Goal: Information Seeking & Learning: Learn about a topic

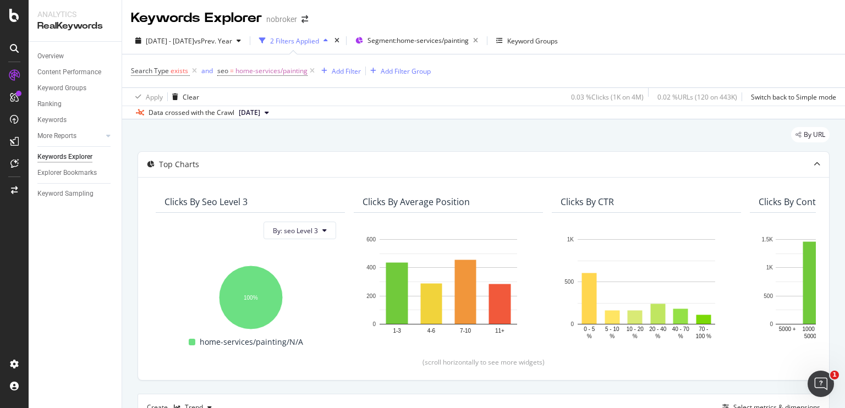
scroll to position [328, 0]
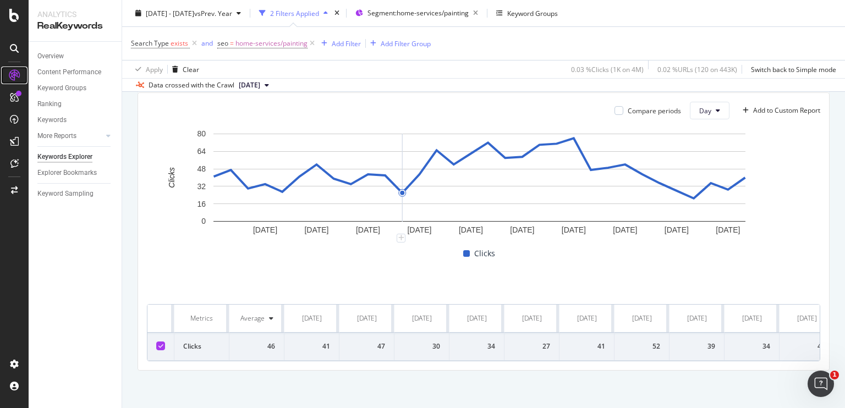
click at [13, 76] on icon at bounding box center [14, 75] width 11 height 11
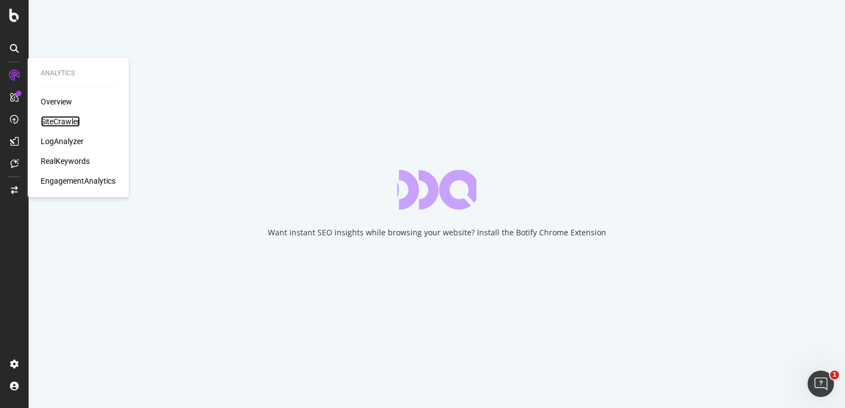
click at [57, 125] on div "SiteCrawler" at bounding box center [60, 121] width 39 height 11
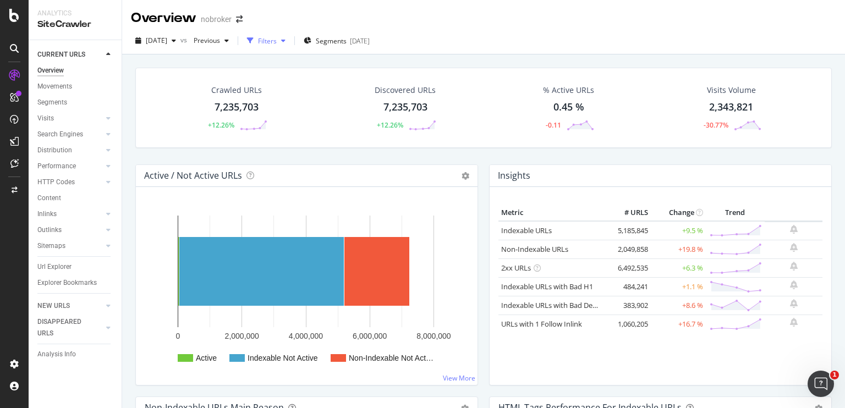
click at [290, 43] on div "button" at bounding box center [283, 40] width 13 height 7
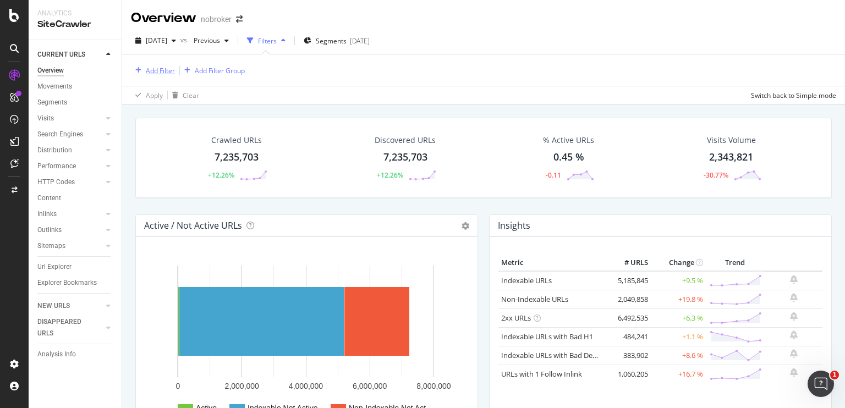
click at [163, 76] on div "Add Filter" at bounding box center [153, 70] width 44 height 12
click at [335, 40] on span "Segments" at bounding box center [331, 40] width 31 height 9
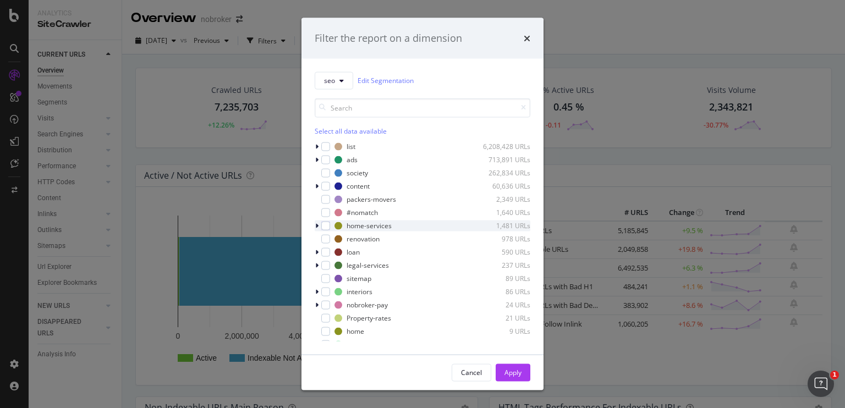
click at [317, 225] on icon "modal" at bounding box center [316, 225] width 3 height 7
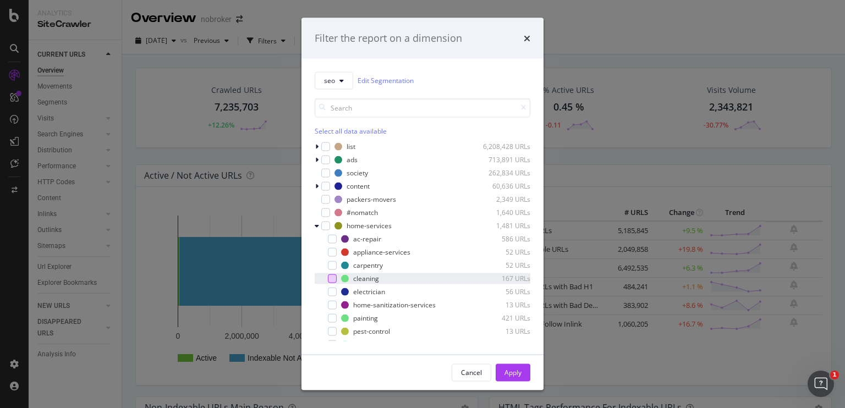
click at [334, 277] on div "modal" at bounding box center [332, 278] width 9 height 9
click at [520, 370] on div "Apply" at bounding box center [512, 372] width 17 height 9
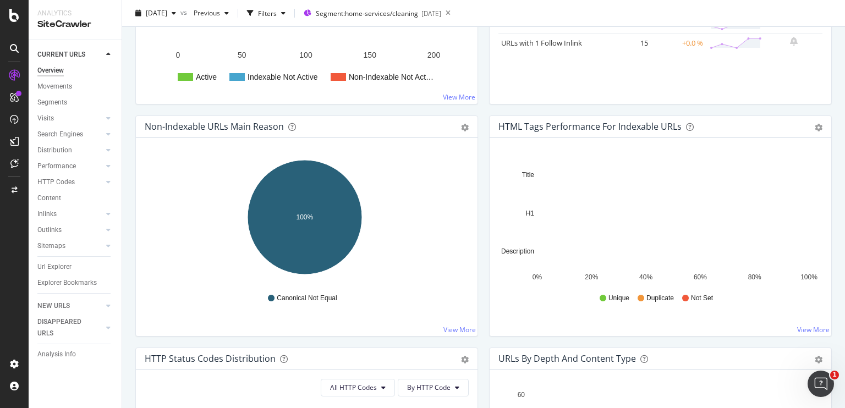
scroll to position [282, 0]
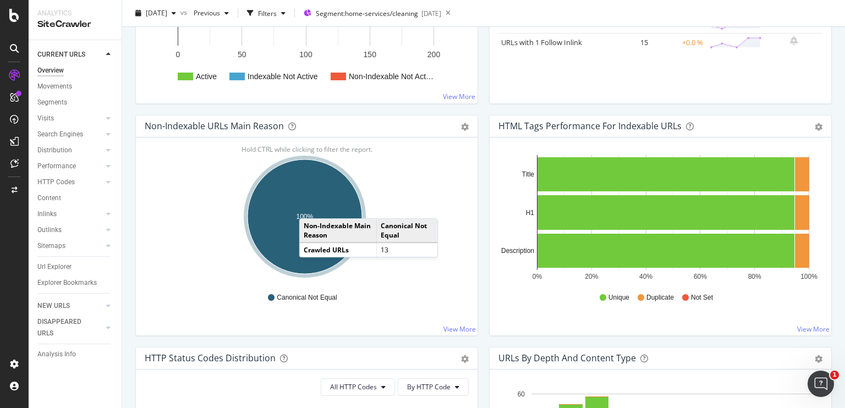
click at [310, 207] on ellipse "A chart." at bounding box center [304, 216] width 114 height 114
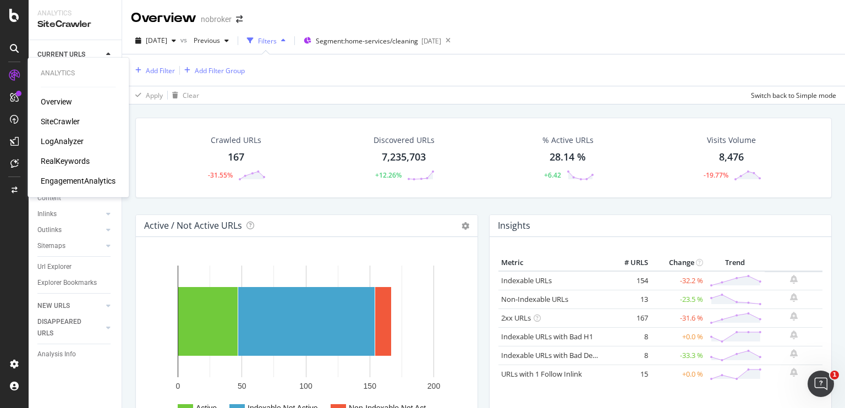
click at [62, 157] on div "RealKeywords" at bounding box center [65, 161] width 49 height 11
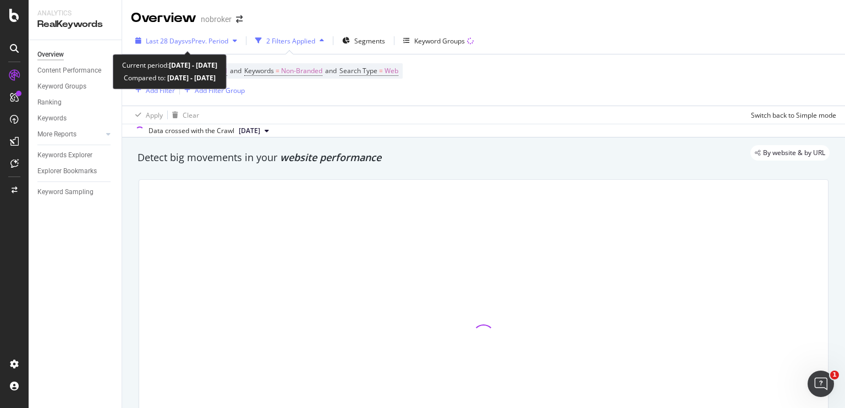
click at [214, 35] on div "Last 28 Days vs Prev. Period" at bounding box center [186, 40] width 111 height 16
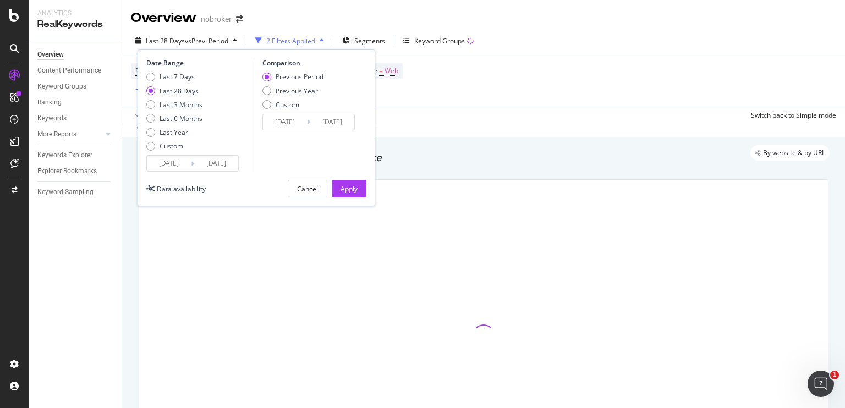
click at [169, 171] on div "Date Range Last 7 Days Last 28 Days Last 3 Months Last 6 Months Last Year Custo…" at bounding box center [256, 127] width 238 height 157
click at [169, 171] on div "[DATE] Navigate forward to interact with the calendar and select a date. Press …" at bounding box center [192, 163] width 92 height 16
click at [167, 164] on input "[DATE]" at bounding box center [169, 163] width 44 height 15
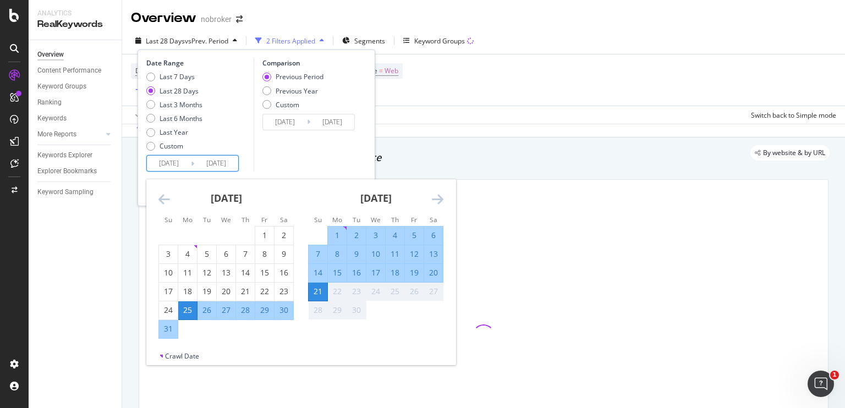
click at [345, 233] on div "1" at bounding box center [337, 235] width 19 height 11
type input "[DATE]"
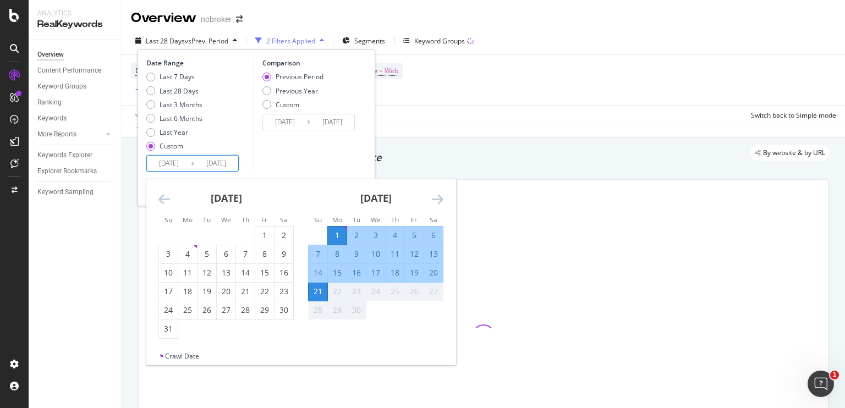
click at [319, 290] on div "21" at bounding box center [318, 291] width 19 height 11
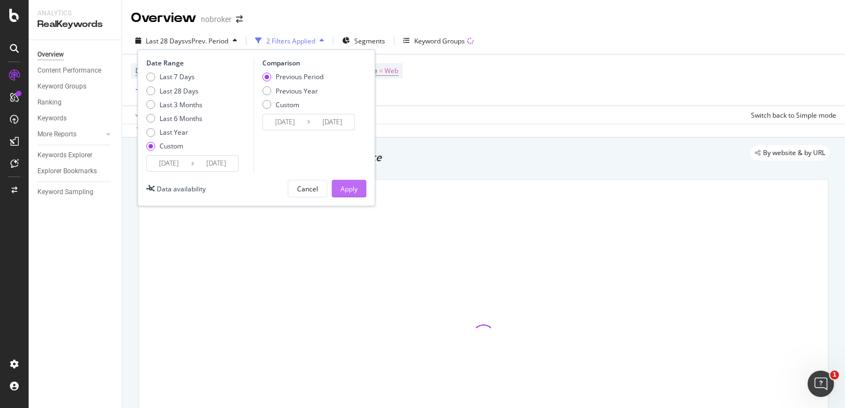
click at [356, 191] on div "Apply" at bounding box center [348, 188] width 17 height 9
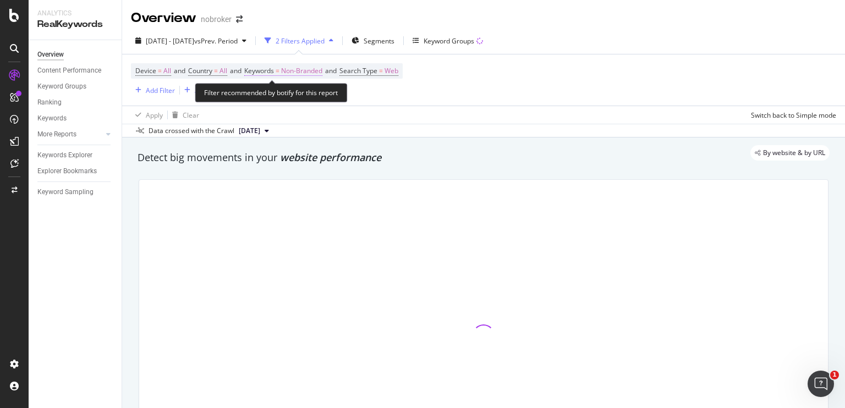
click at [311, 70] on span "Non-Branded" at bounding box center [301, 70] width 41 height 15
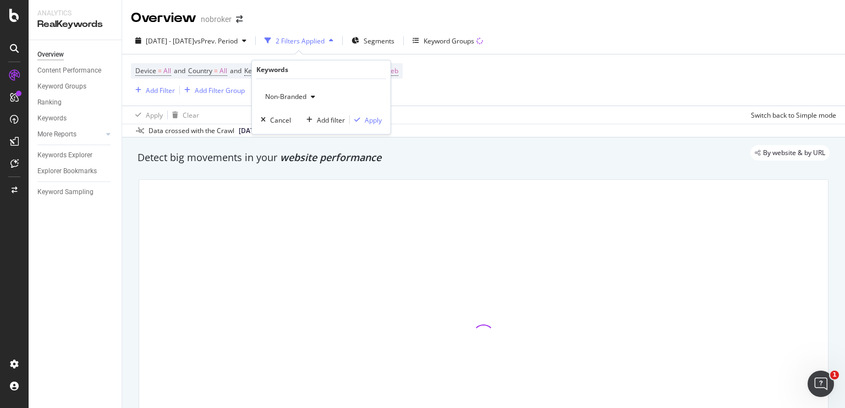
click at [287, 96] on span "Non-Branded" at bounding box center [284, 96] width 46 height 9
click at [287, 184] on div at bounding box center [483, 335] width 689 height 311
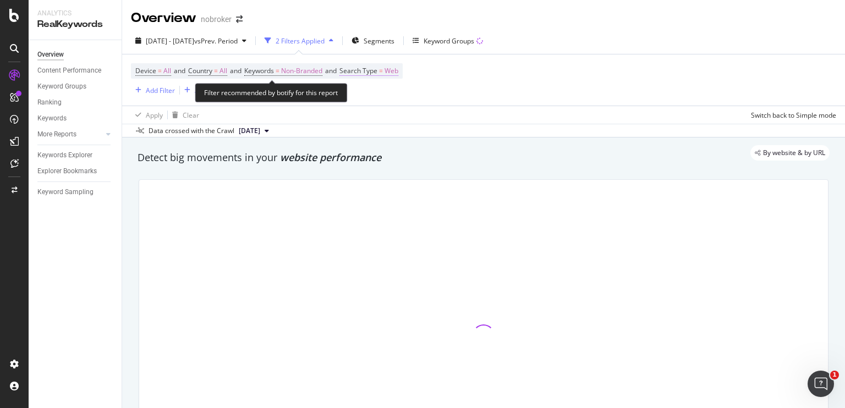
click at [398, 71] on span "Web" at bounding box center [391, 70] width 14 height 15
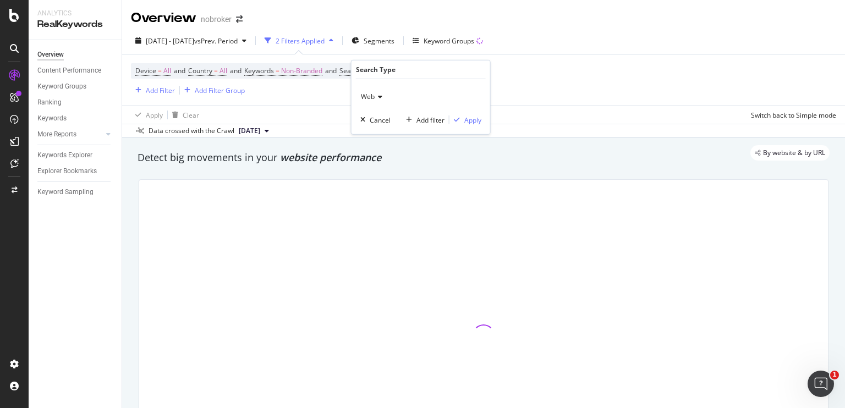
click at [370, 96] on span "Web" at bounding box center [368, 96] width 14 height 9
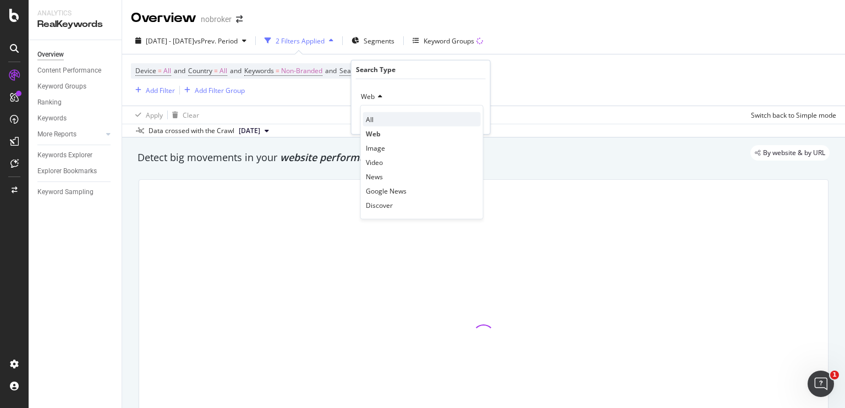
click at [371, 118] on span "All" at bounding box center [370, 118] width 8 height 9
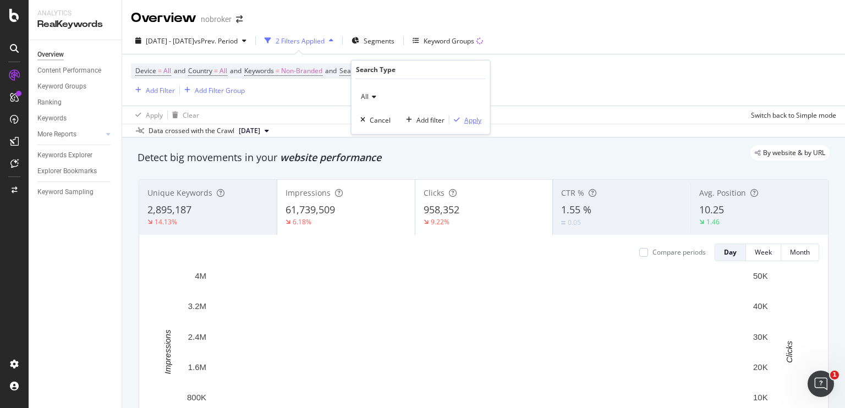
click at [464, 116] on div "Apply" at bounding box center [472, 119] width 17 height 9
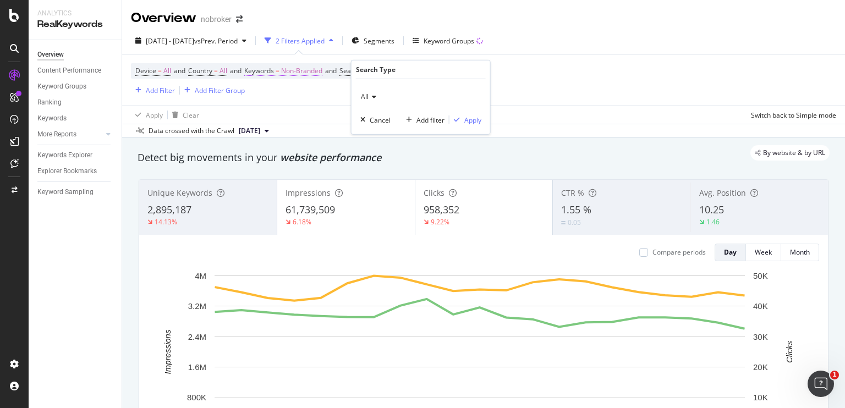
click at [306, 68] on span "Non-Branded" at bounding box center [301, 70] width 41 height 15
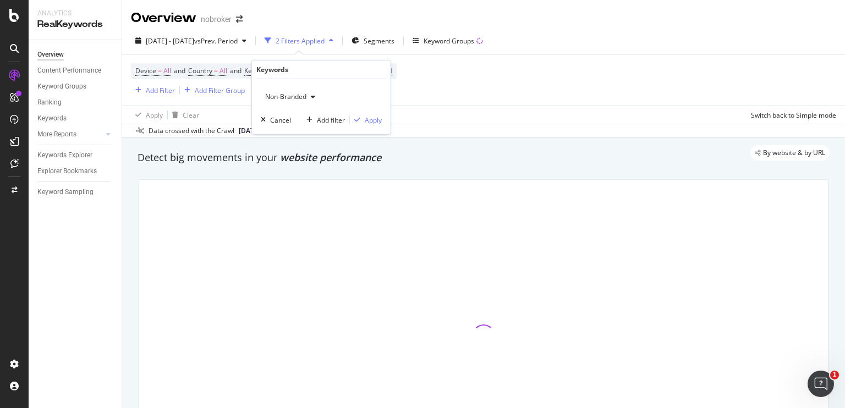
click at [305, 97] on span "Non-Branded" at bounding box center [284, 96] width 46 height 9
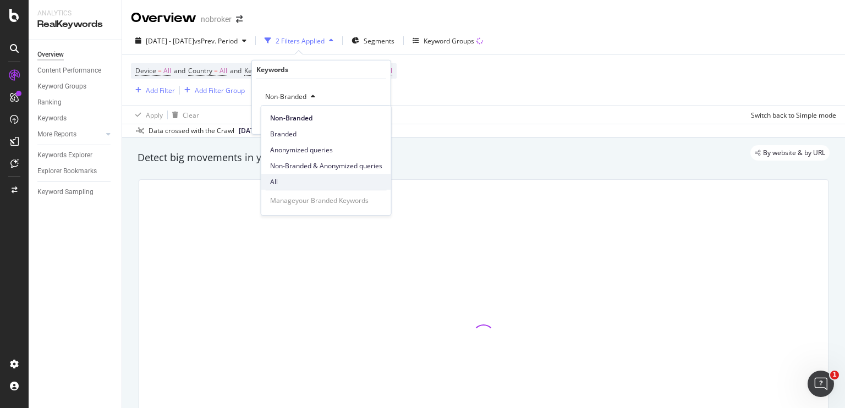
click at [286, 183] on span "All" at bounding box center [326, 182] width 112 height 10
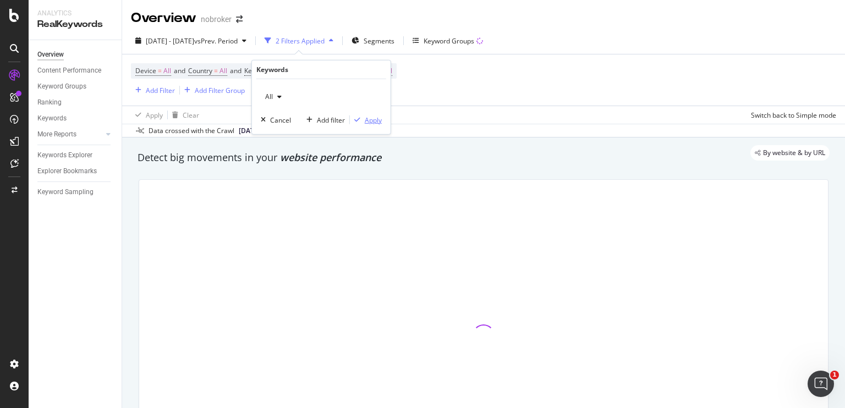
click at [370, 120] on div "Apply" at bounding box center [373, 119] width 17 height 9
click at [391, 40] on span "Segments" at bounding box center [375, 40] width 31 height 9
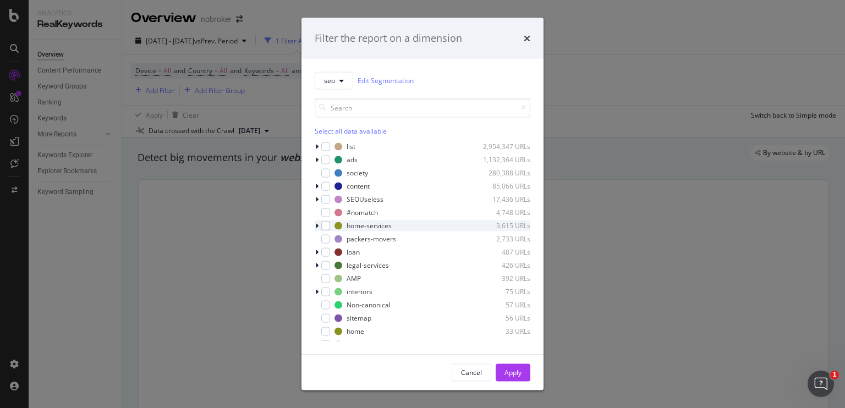
click at [315, 224] on div "modal" at bounding box center [318, 225] width 7 height 11
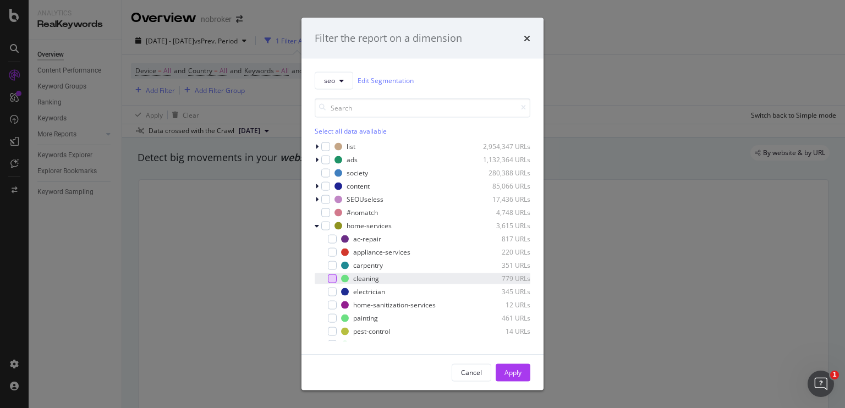
click at [333, 279] on div "modal" at bounding box center [332, 278] width 9 height 9
click at [518, 369] on div "Apply" at bounding box center [512, 372] width 17 height 9
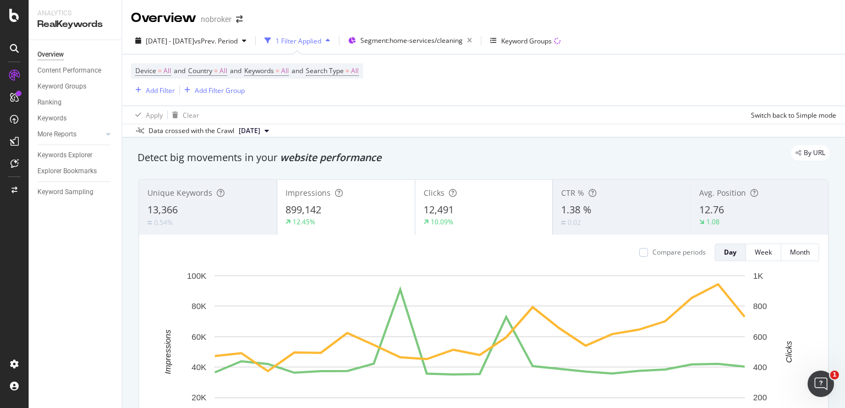
click at [273, 131] on button "[DATE]" at bounding box center [253, 130] width 39 height 13
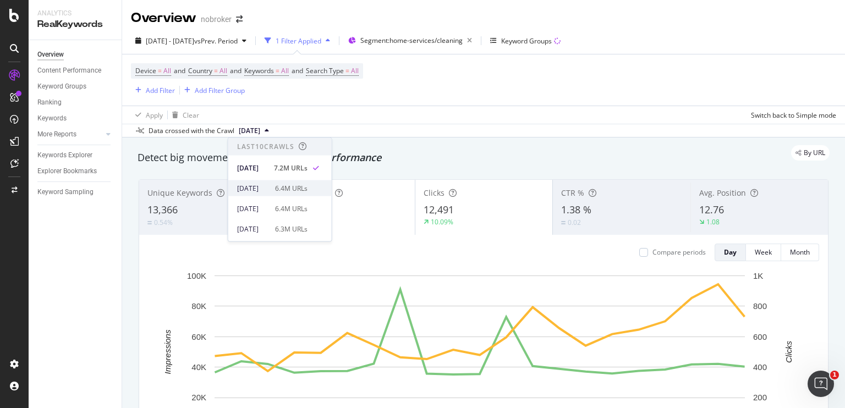
click at [307, 188] on div "6.4M URLs" at bounding box center [291, 188] width 32 height 10
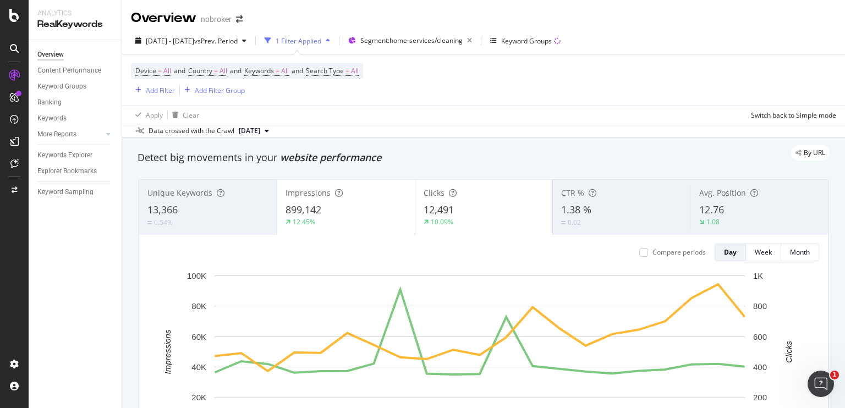
click at [273, 130] on button "[DATE]" at bounding box center [253, 130] width 39 height 13
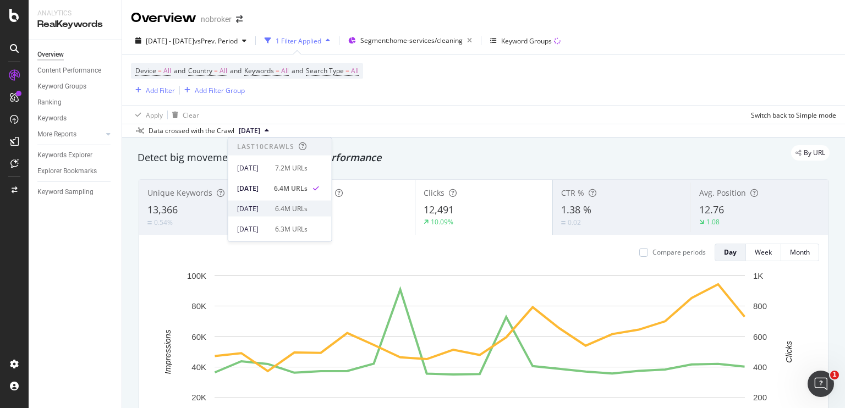
click at [268, 208] on div "[DATE]" at bounding box center [252, 208] width 31 height 10
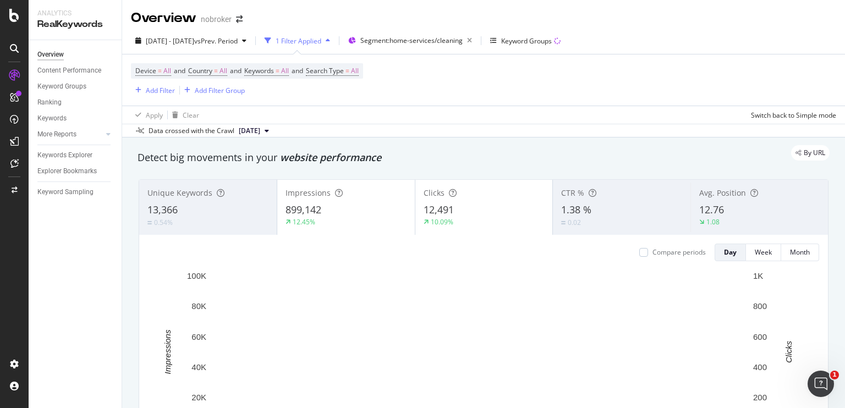
click at [269, 128] on icon at bounding box center [267, 131] width 4 height 7
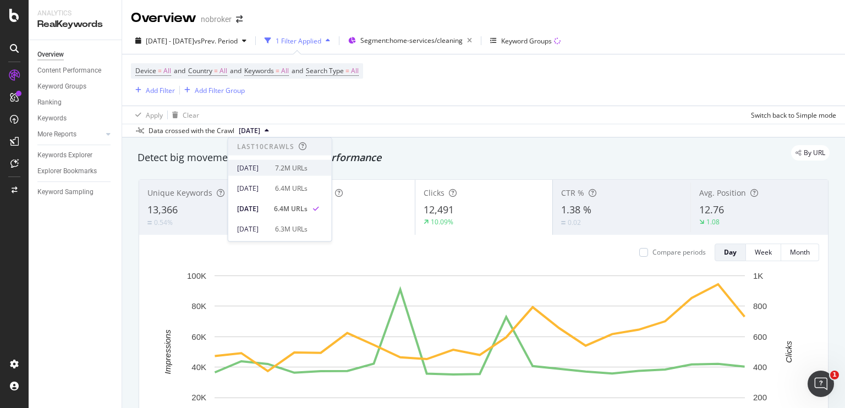
click at [286, 165] on div "[DATE] 7.2M URLs" at bounding box center [272, 168] width 70 height 10
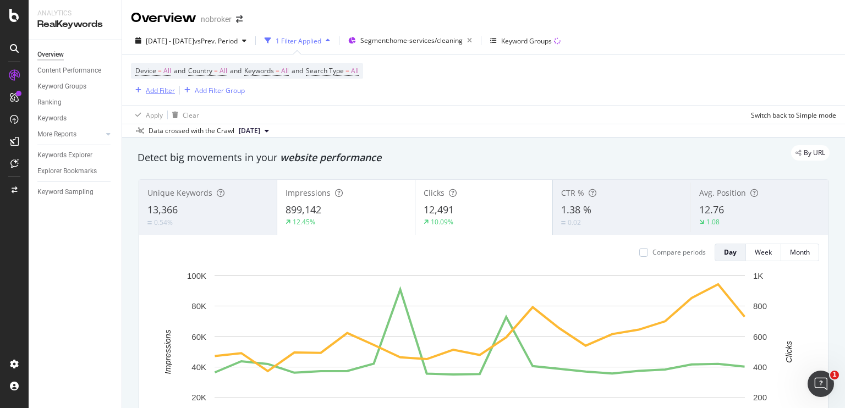
click at [148, 92] on div "Add Filter" at bounding box center [160, 90] width 29 height 9
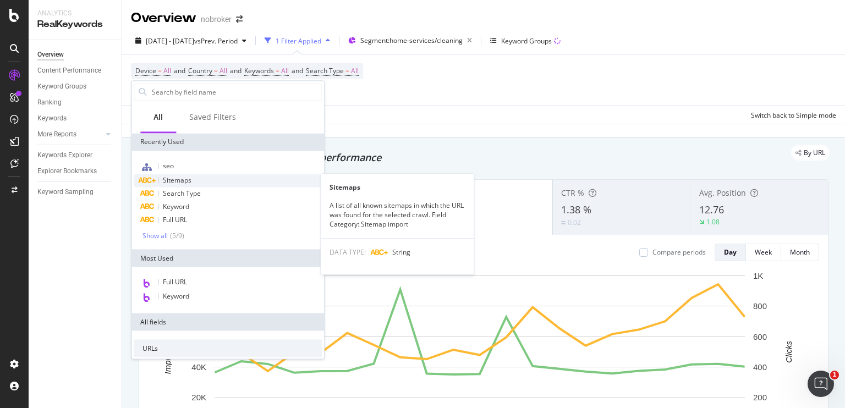
click at [204, 182] on div "Sitemaps" at bounding box center [228, 180] width 188 height 13
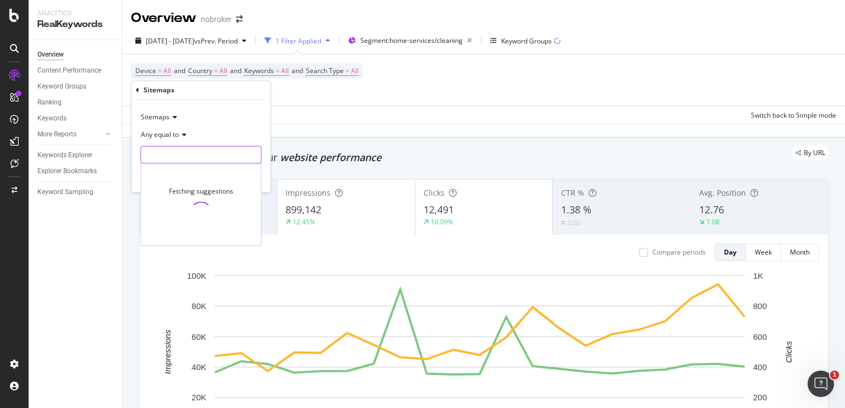
click at [191, 151] on input "text" at bounding box center [201, 155] width 120 height 18
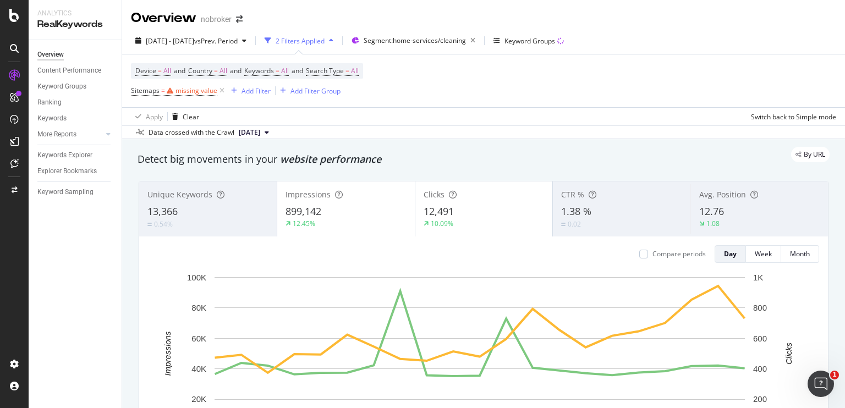
click at [302, 107] on div "Device = All and Country = All and Keywords = All and Search Type = All Sitemap…" at bounding box center [483, 89] width 705 height 71
click at [209, 92] on div "missing value" at bounding box center [196, 90] width 42 height 9
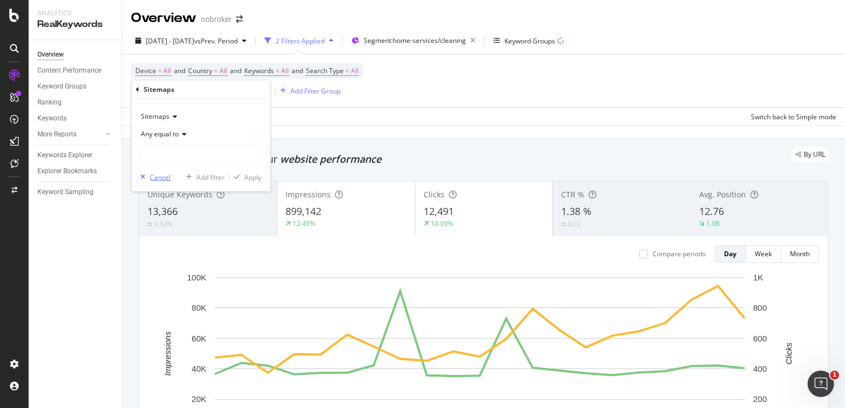
click at [156, 177] on div "Cancel" at bounding box center [160, 176] width 21 height 9
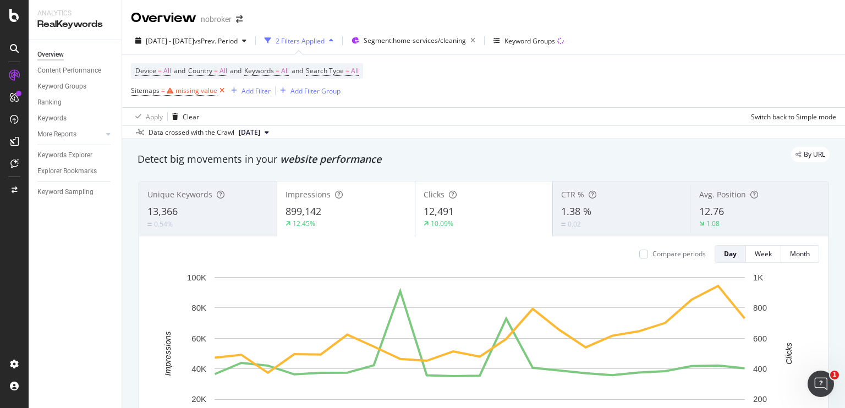
click at [218, 90] on icon at bounding box center [221, 90] width 9 height 11
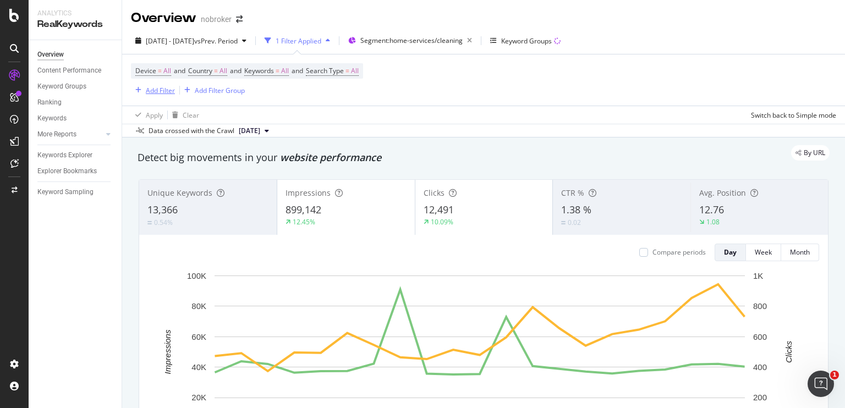
click at [158, 93] on div "Add Filter" at bounding box center [160, 90] width 29 height 9
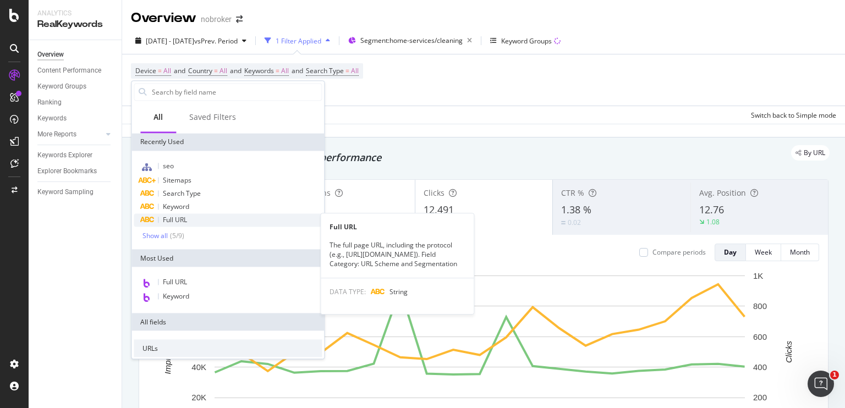
click at [184, 216] on span "Full URL" at bounding box center [175, 219] width 24 height 9
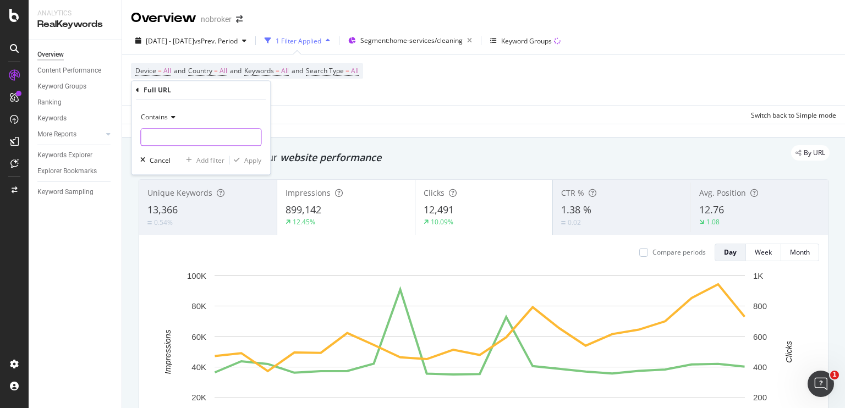
click at [225, 143] on input "text" at bounding box center [201, 138] width 120 height 18
type input "cleaning-services/"
click at [245, 156] on div "Apply" at bounding box center [252, 160] width 17 height 9
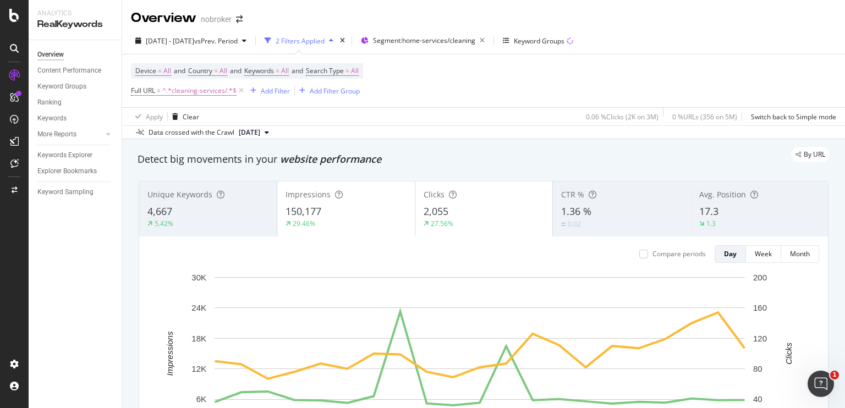
click at [269, 133] on icon at bounding box center [267, 132] width 4 height 7
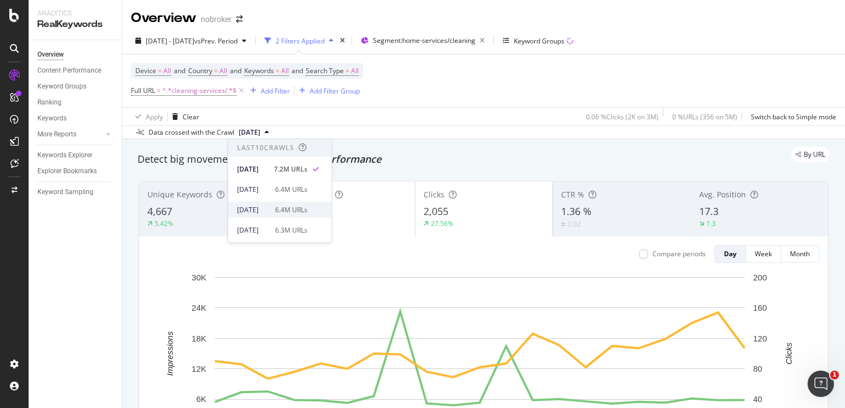
click at [266, 208] on div "[DATE]" at bounding box center [252, 210] width 31 height 10
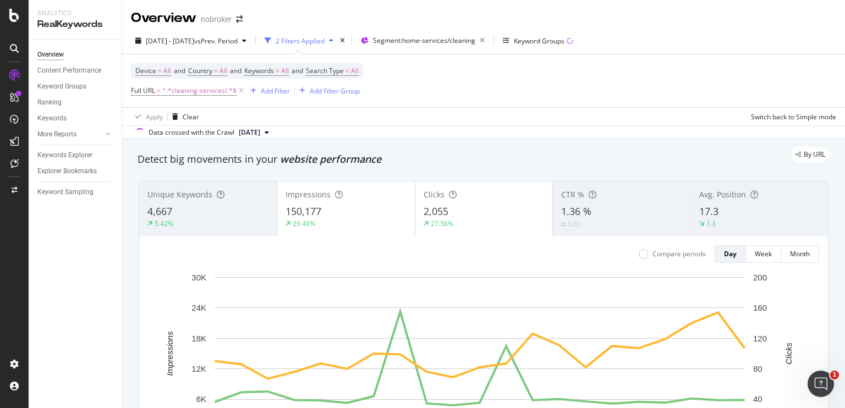
click at [273, 127] on button "[DATE]" at bounding box center [253, 132] width 39 height 13
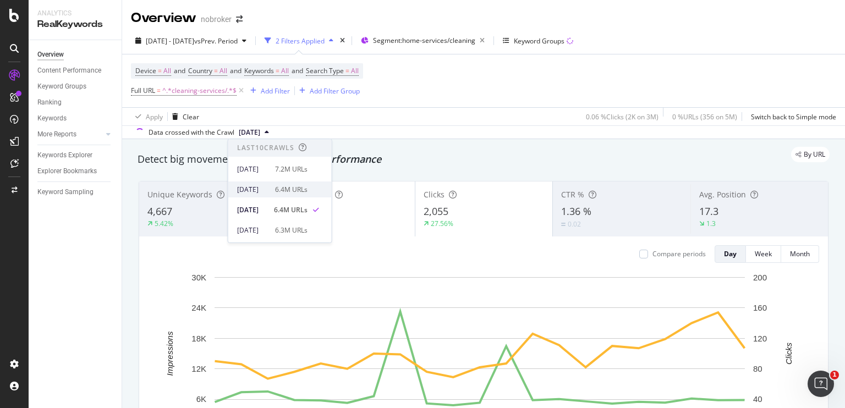
click at [268, 189] on div "[DATE]" at bounding box center [252, 190] width 31 height 10
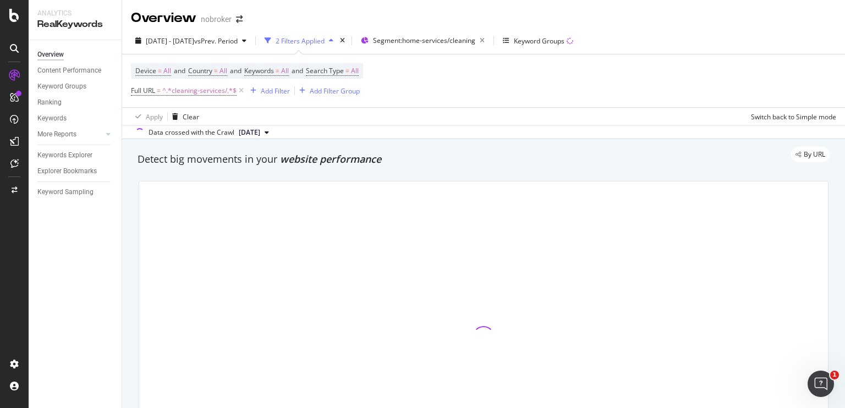
scroll to position [7, 0]
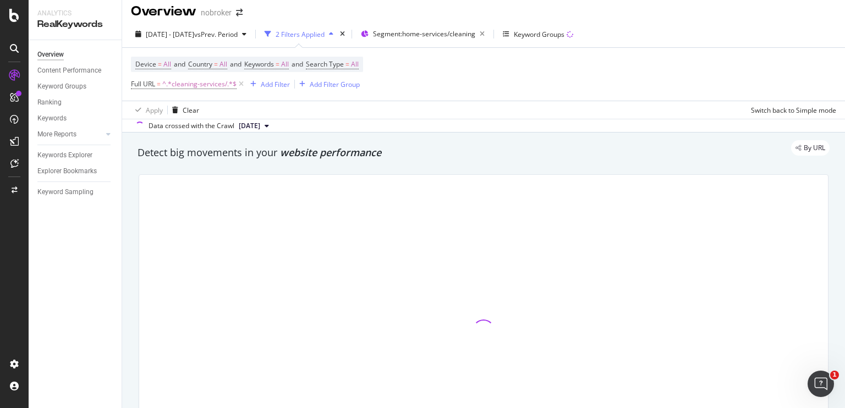
click at [273, 125] on button "[DATE]" at bounding box center [253, 125] width 39 height 13
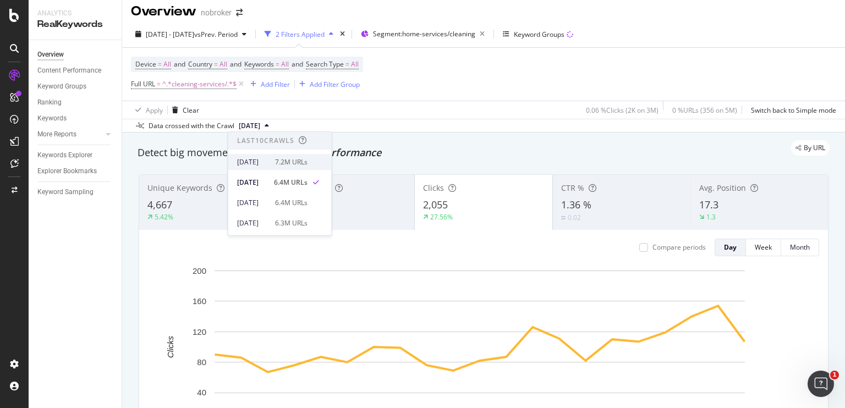
click at [288, 163] on div "[DATE] 7.2M URLs" at bounding box center [272, 162] width 70 height 10
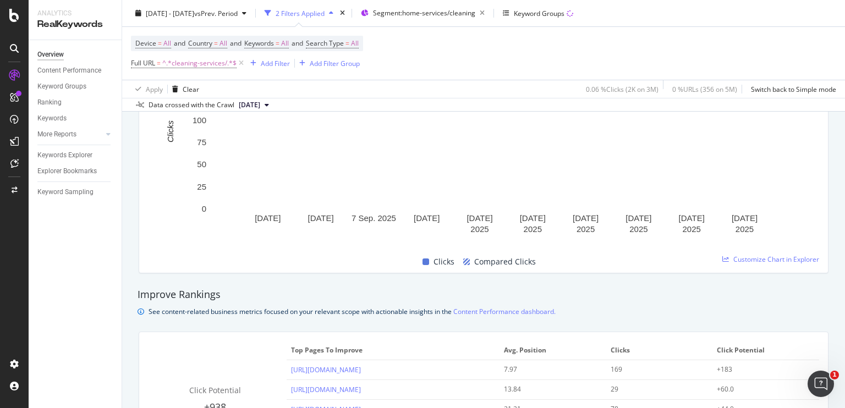
scroll to position [576, 0]
